Goal: Information Seeking & Learning: Learn about a topic

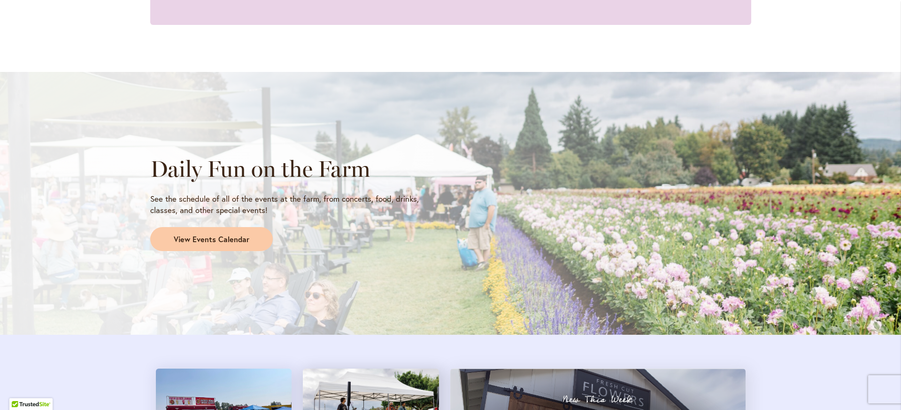
scroll to position [717, 0]
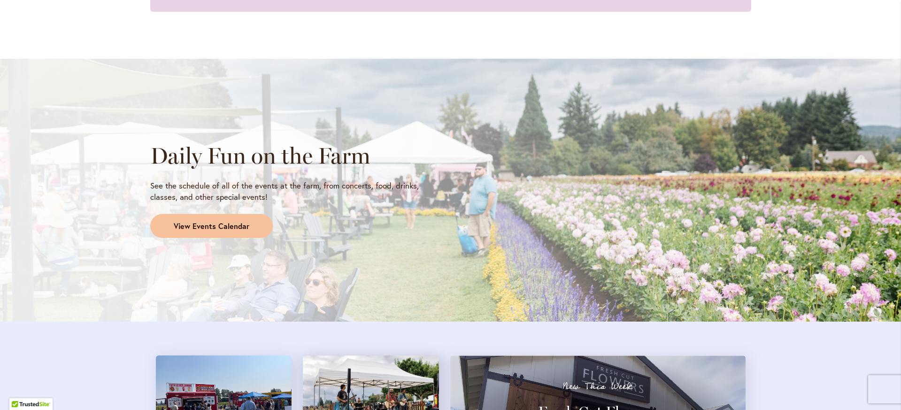
click at [200, 225] on span "View Events Calendar" at bounding box center [212, 226] width 76 height 11
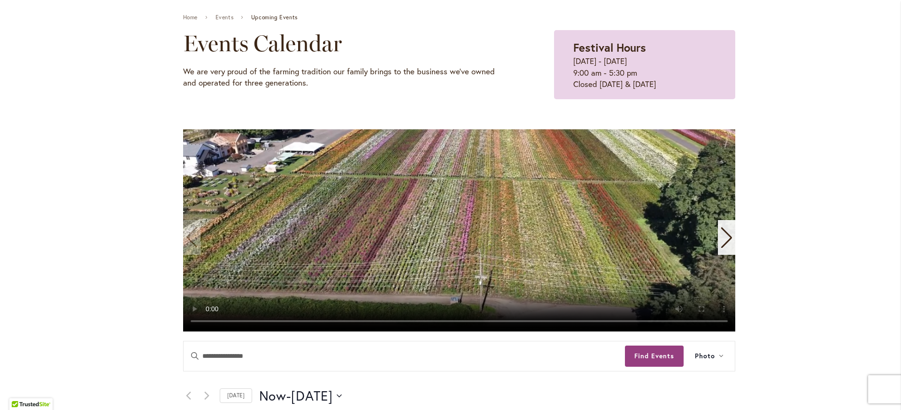
scroll to position [109, 0]
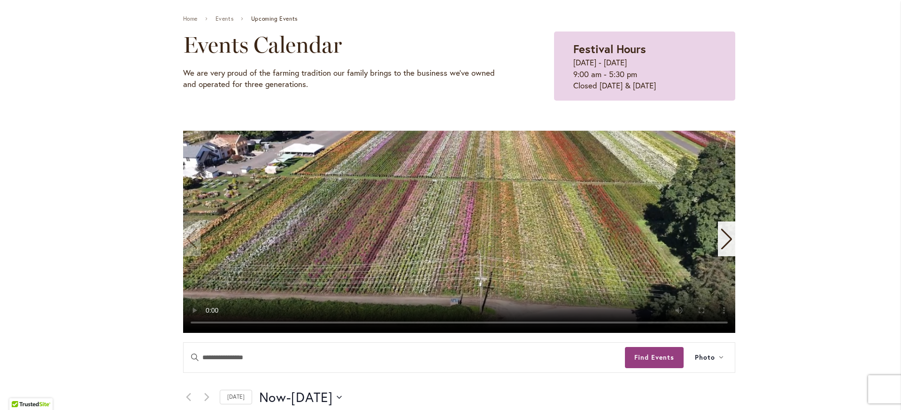
click at [209, 321] on video "1 / 11" at bounding box center [459, 232] width 552 height 202
drag, startPoint x: 247, startPoint y: 323, endPoint x: 292, endPoint y: 324, distance: 44.2
click at [292, 324] on video "1 / 11" at bounding box center [459, 232] width 552 height 202
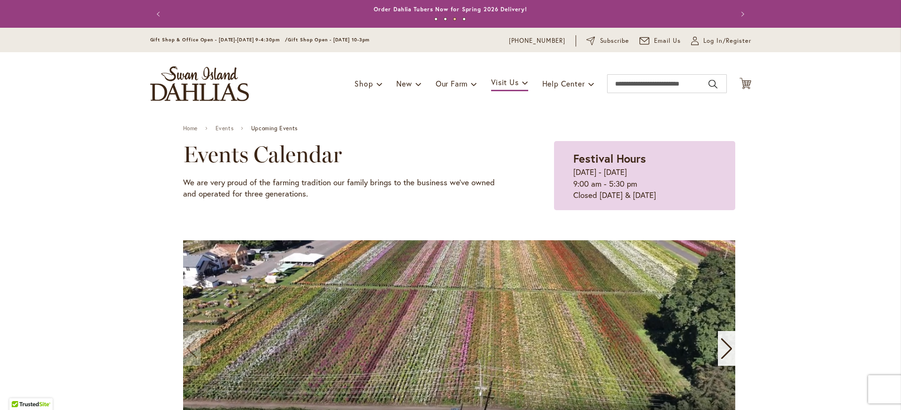
scroll to position [0, 0]
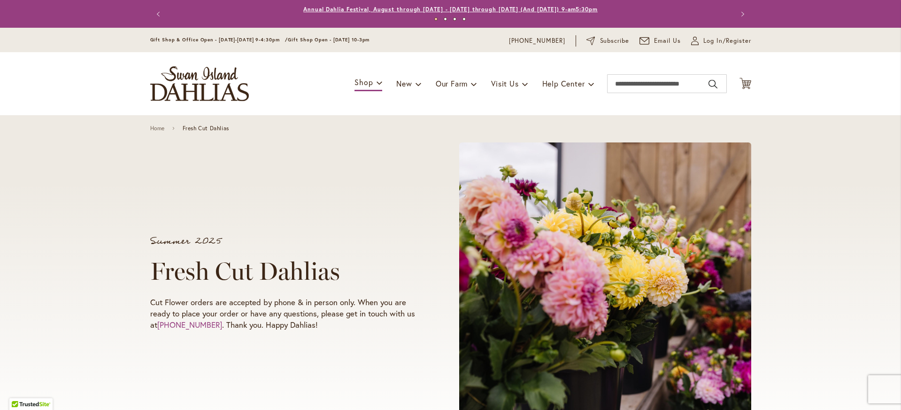
click at [346, 8] on link "Annual Dahlia Festival, August through [DATE] - [DATE] through [DATE] (And [DAT…" at bounding box center [450, 9] width 294 height 7
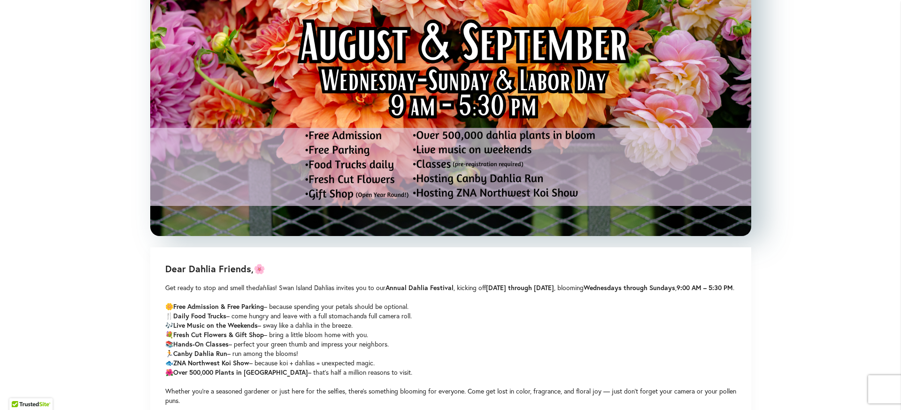
scroll to position [483, 0]
